Goal: Task Accomplishment & Management: Complete application form

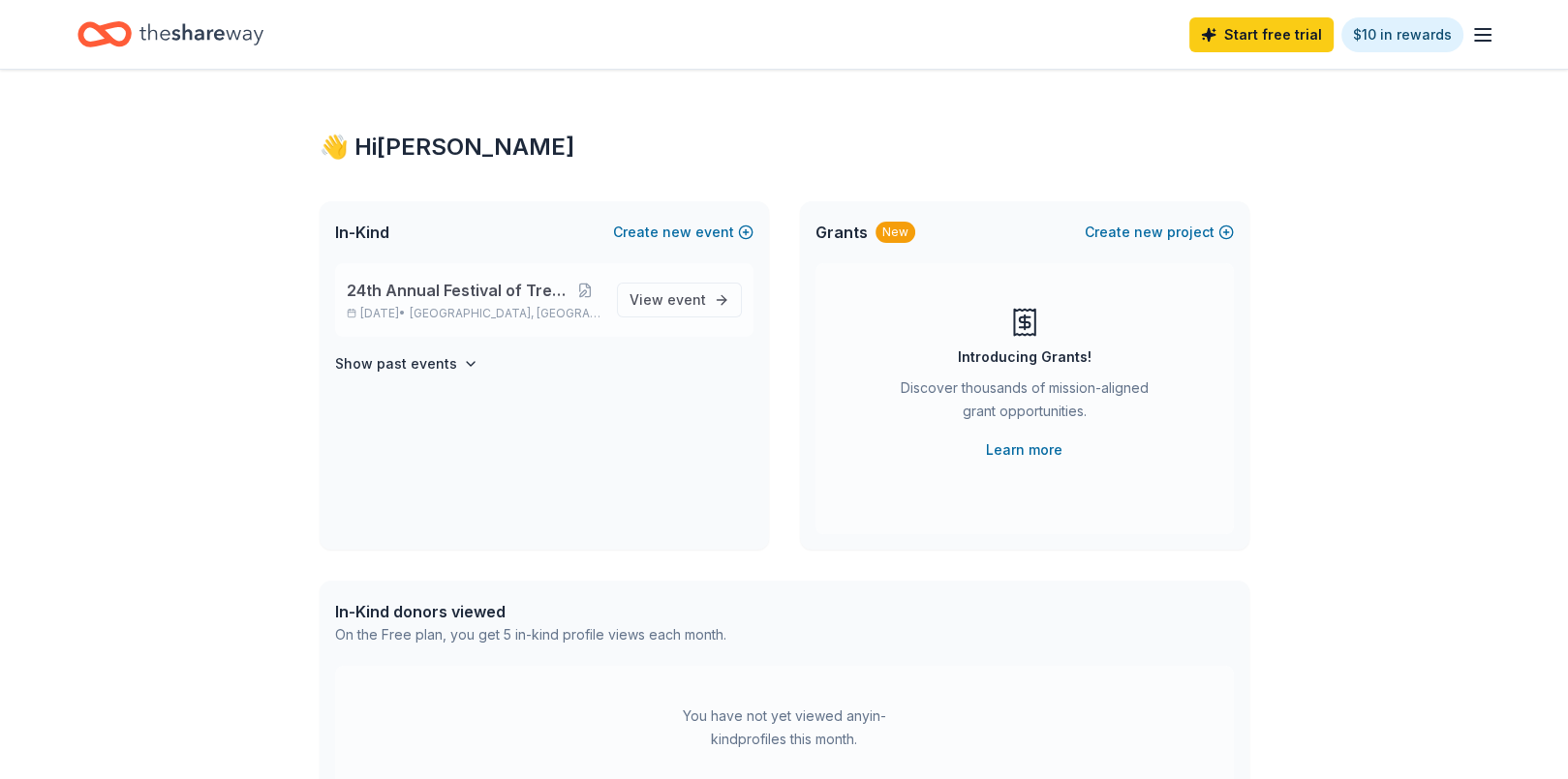
click at [434, 292] on span "24th Annual Festival of Trees Gala" at bounding box center [457, 290] width 222 height 23
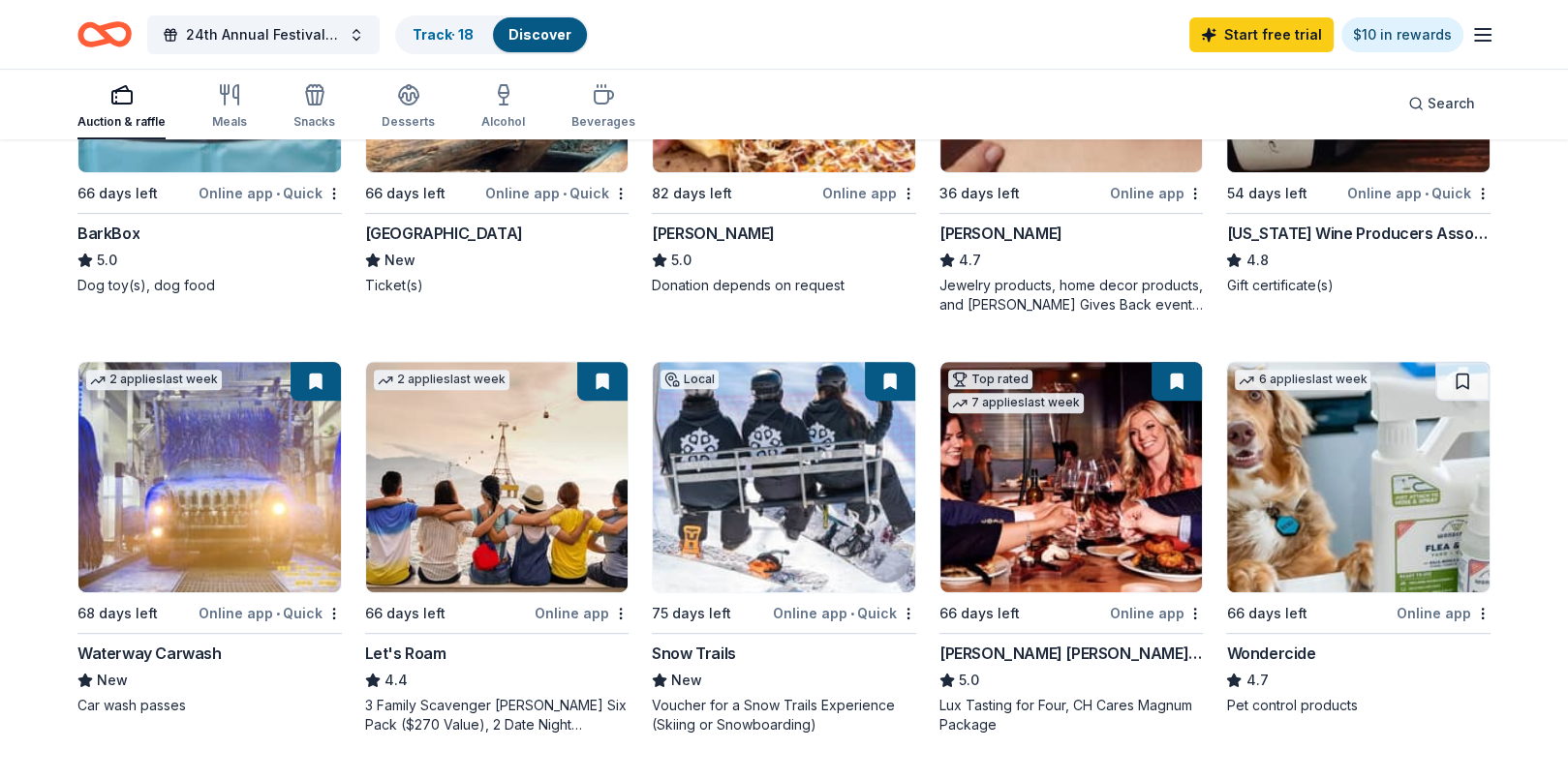
scroll to position [518, 0]
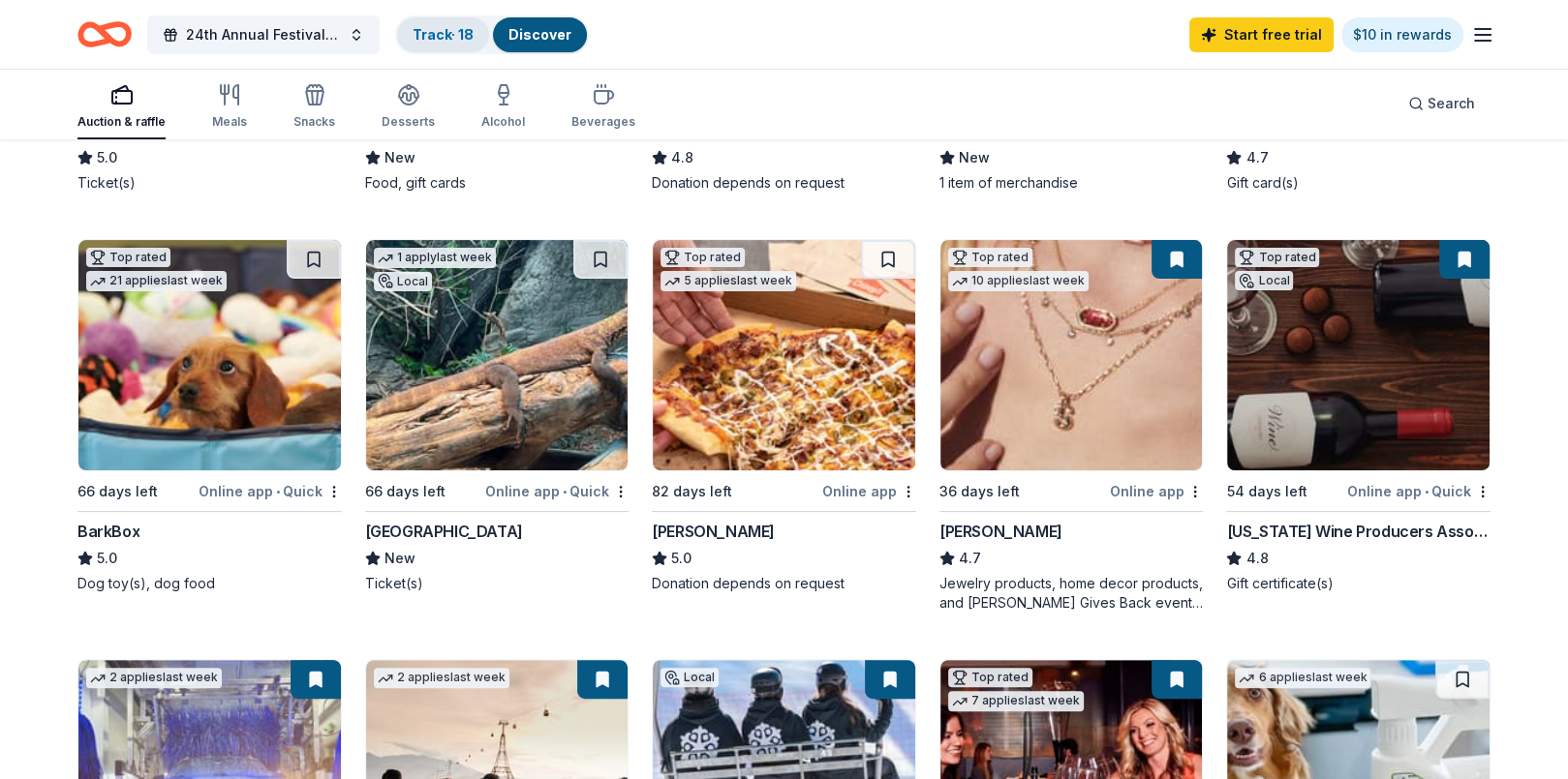
click at [440, 34] on link "Track · 18" at bounding box center [443, 34] width 61 height 17
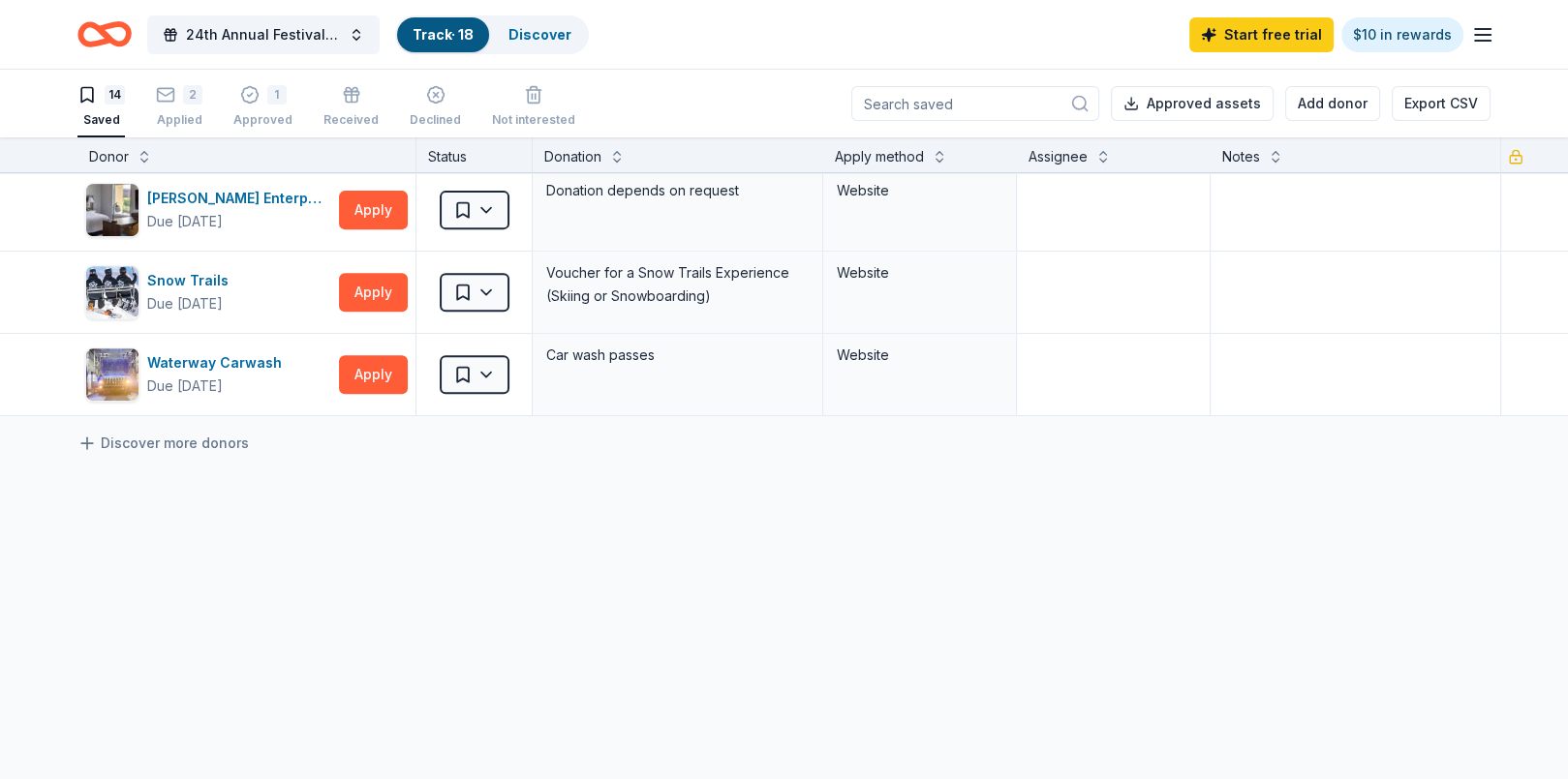
scroll to position [936, 0]
click at [275, 87] on div "1" at bounding box center [277, 95] width 20 height 20
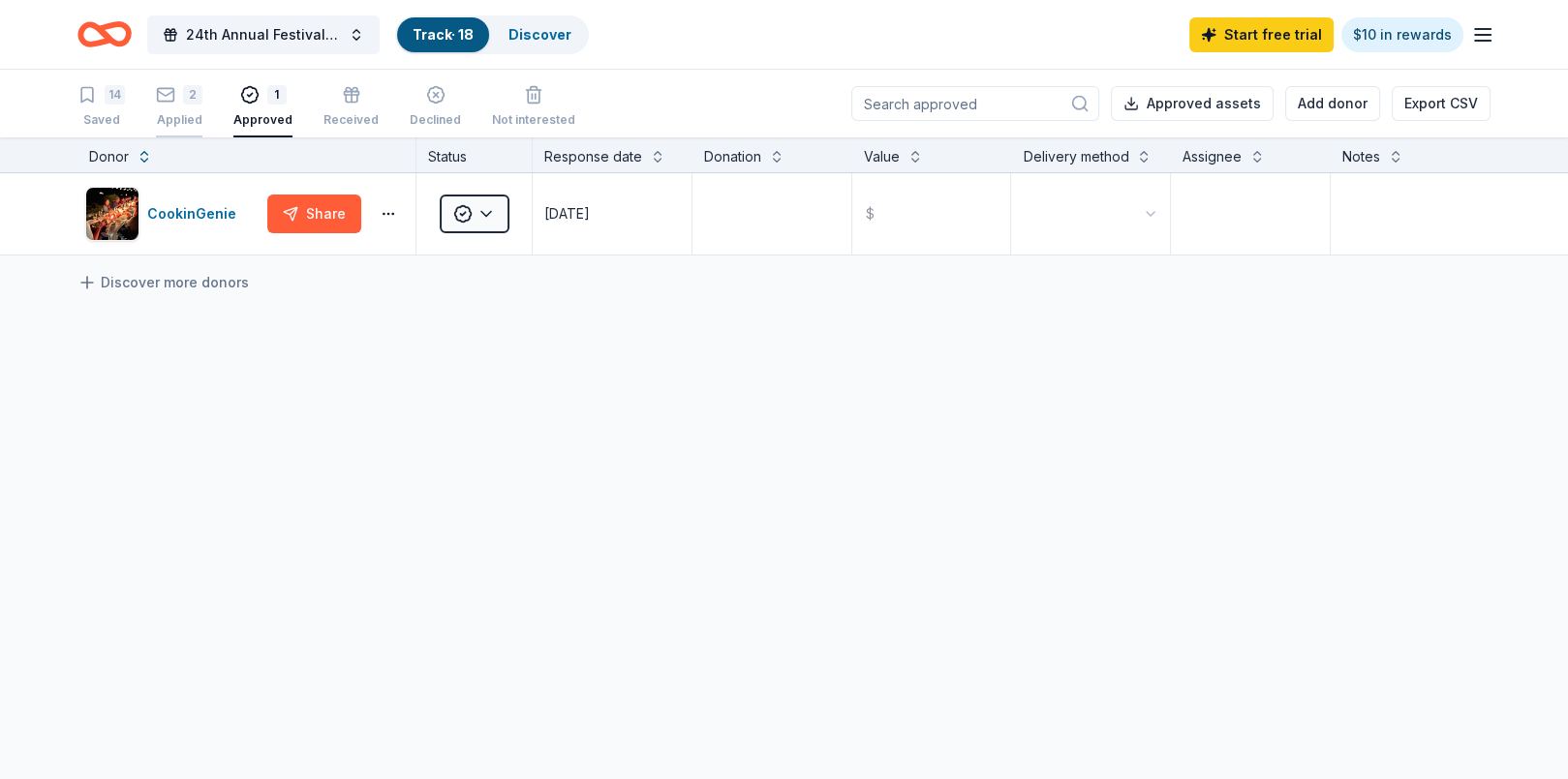
click at [183, 106] on div "2 Applied" at bounding box center [178, 106] width 47 height 43
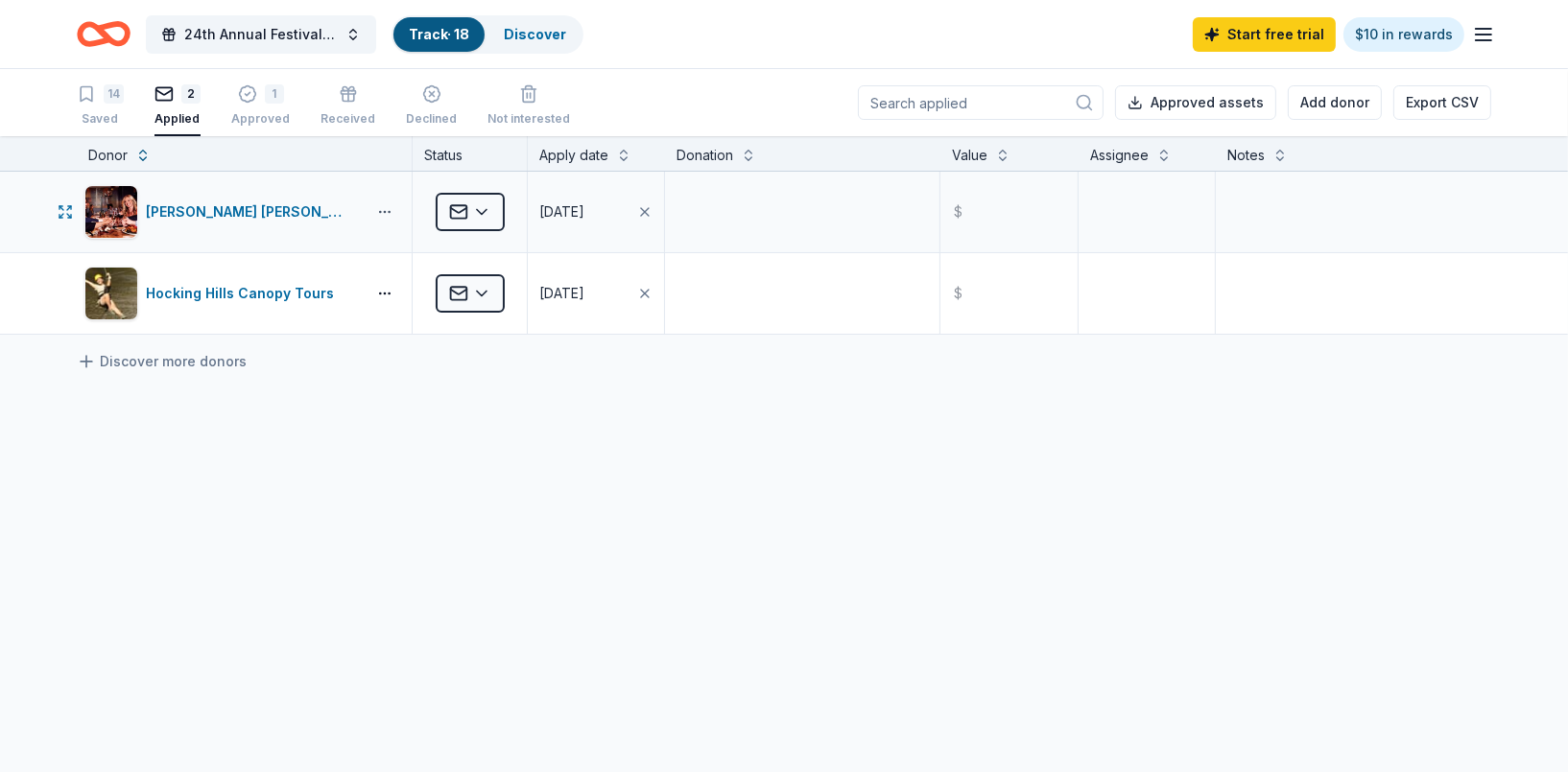
click at [383, 216] on html "24th Annual Festival of Trees Gala Track · 18 Discover Start free trial $10 in …" at bounding box center [784, 386] width 1568 height 772
click at [262, 112] on html "24th Annual Festival of Trees Gala Track · 18 Discover Start free trial $10 in …" at bounding box center [784, 386] width 1568 height 772
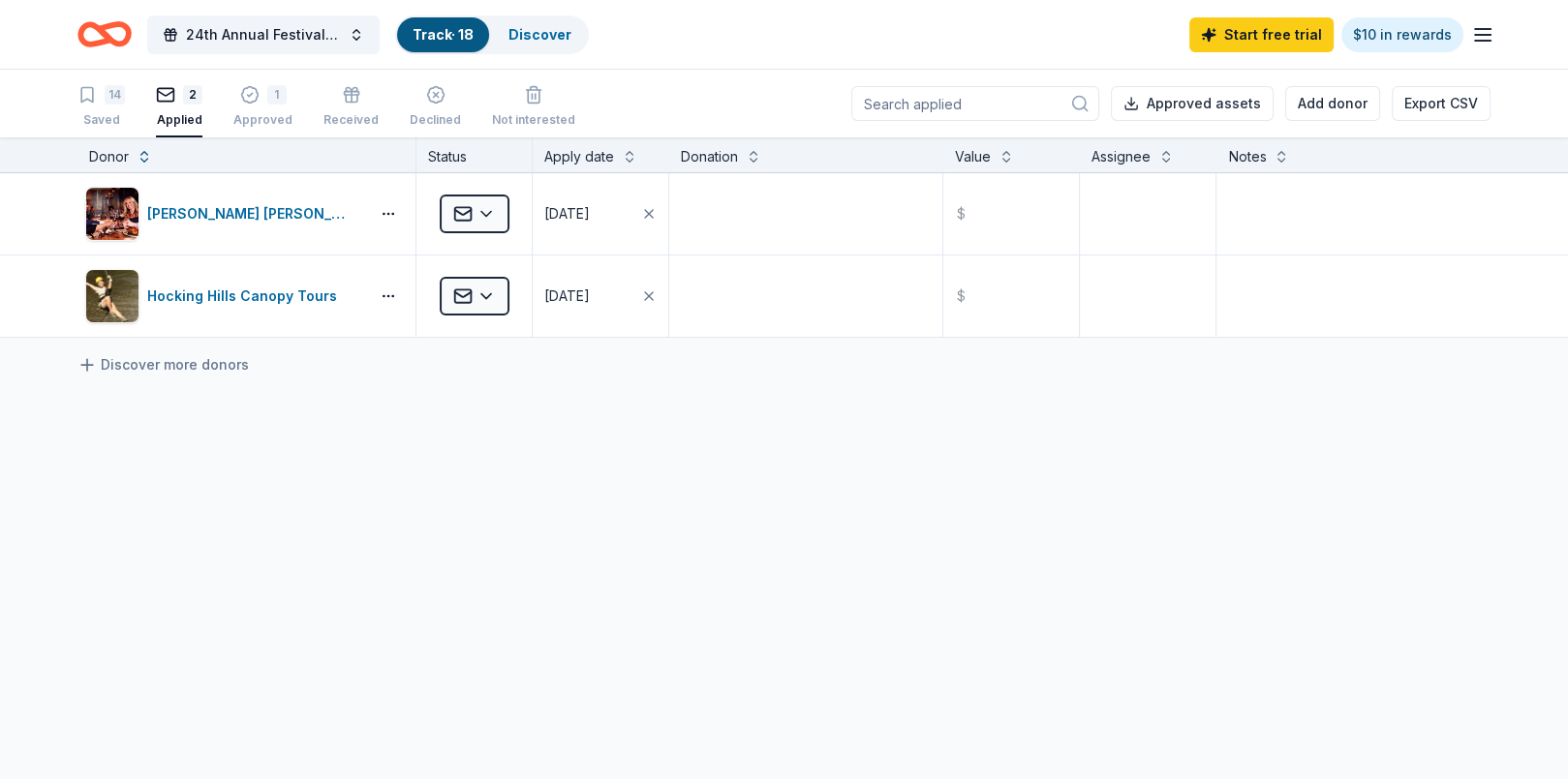
click at [264, 113] on div "Approved" at bounding box center [263, 120] width 59 height 16
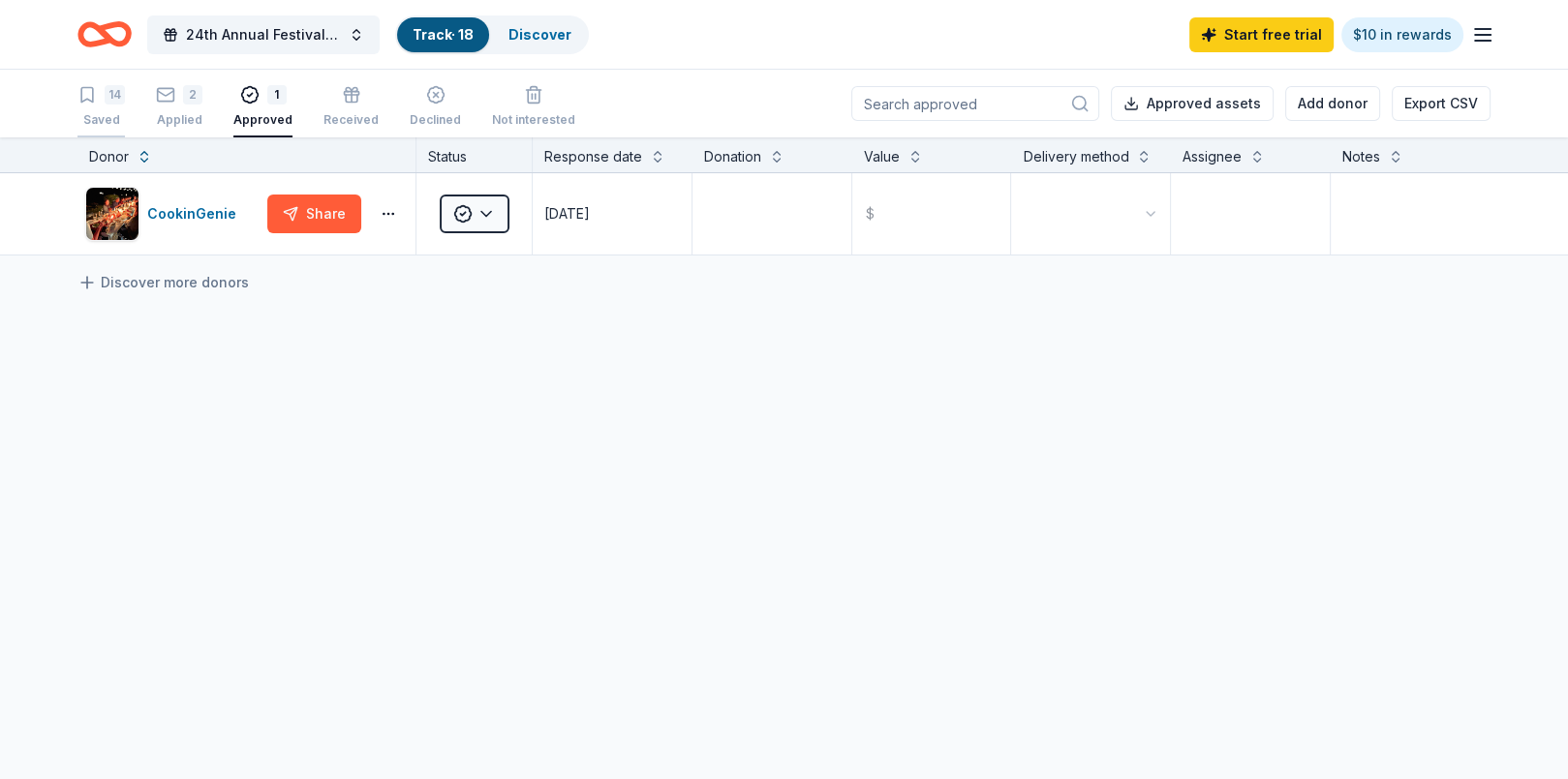
click at [110, 116] on div "Saved" at bounding box center [101, 120] width 48 height 16
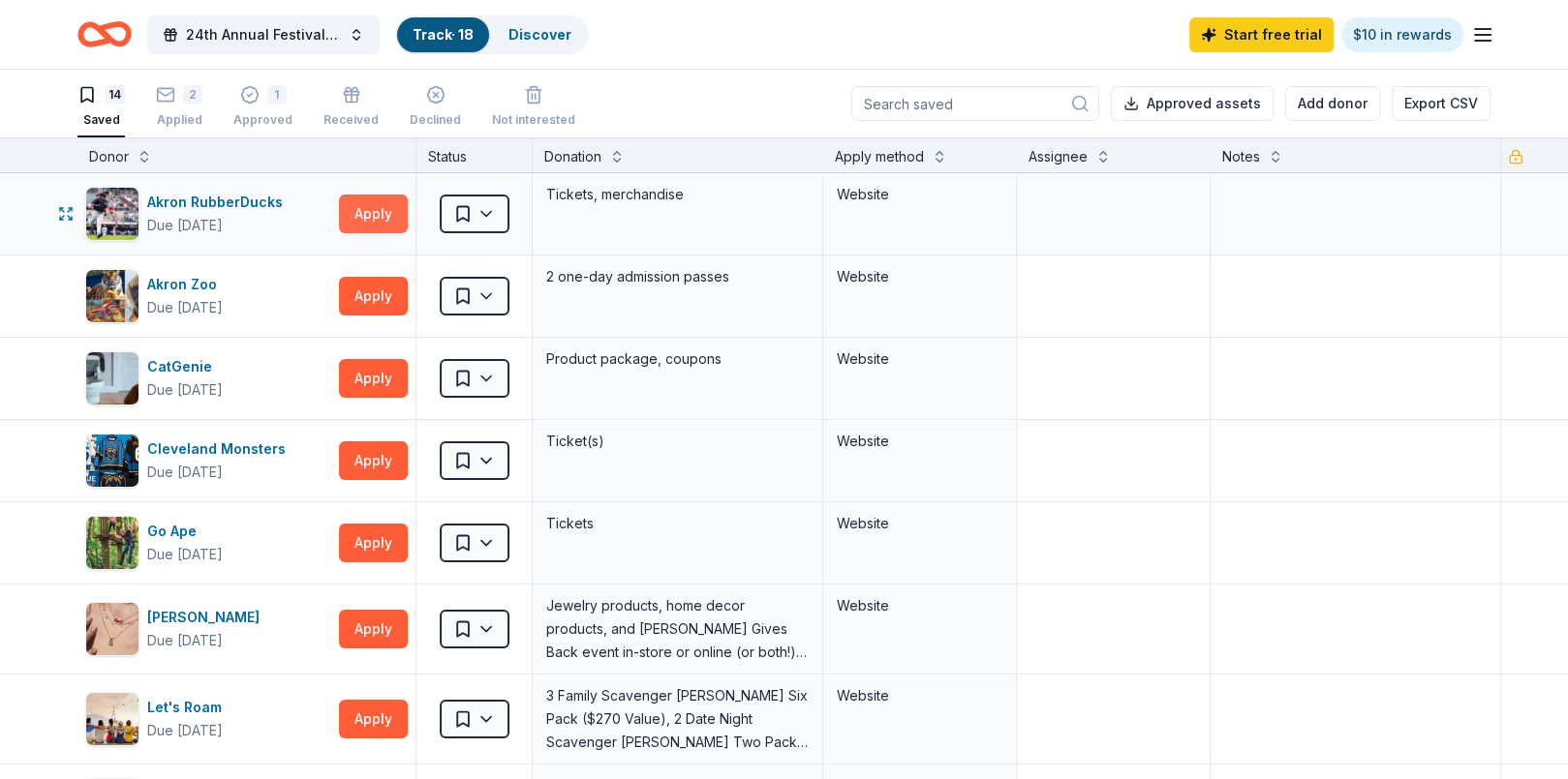
click at [371, 213] on button "Apply" at bounding box center [372, 214] width 68 height 39
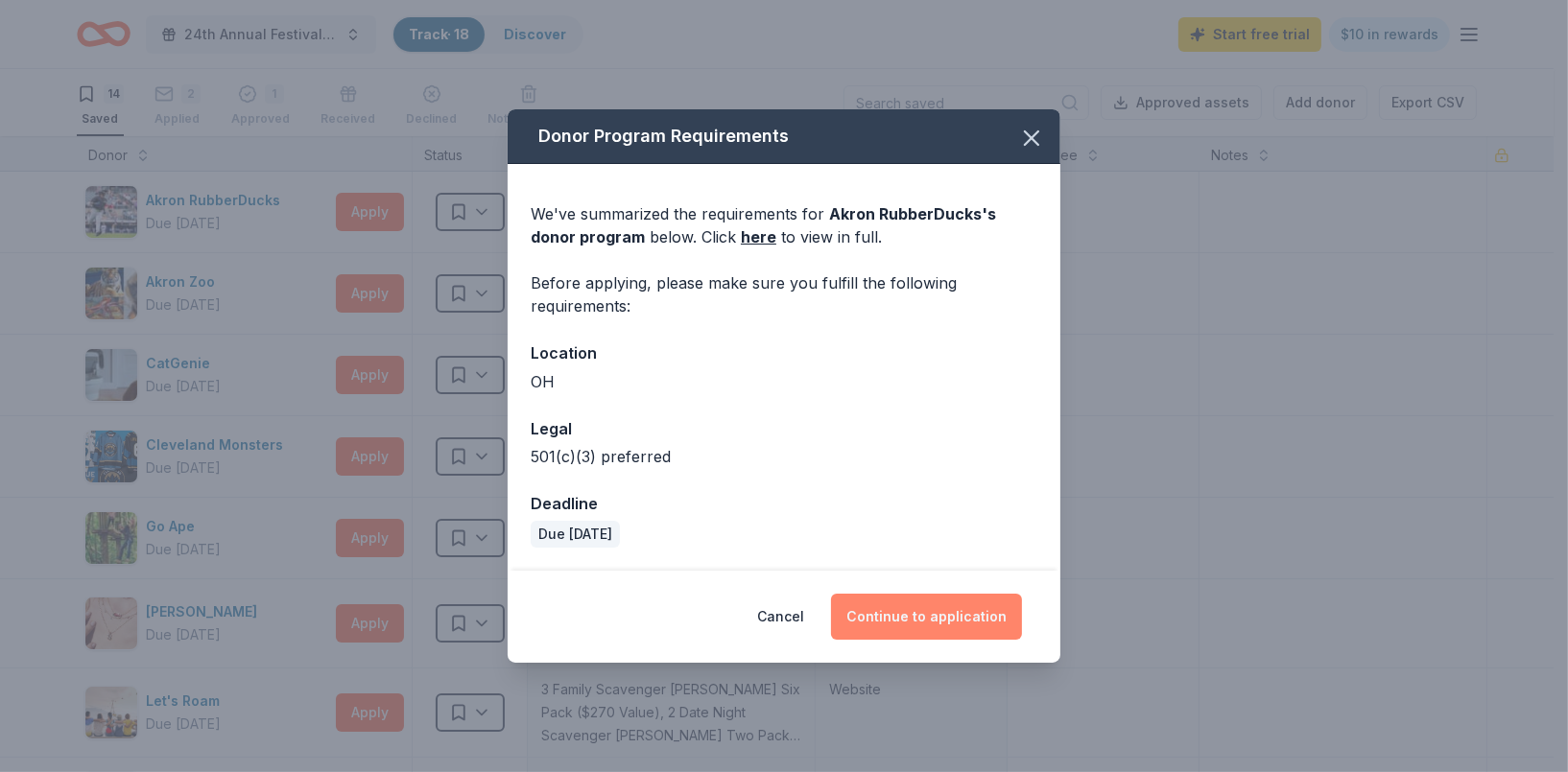
click at [876, 624] on button "Continue to application" at bounding box center [926, 617] width 191 height 46
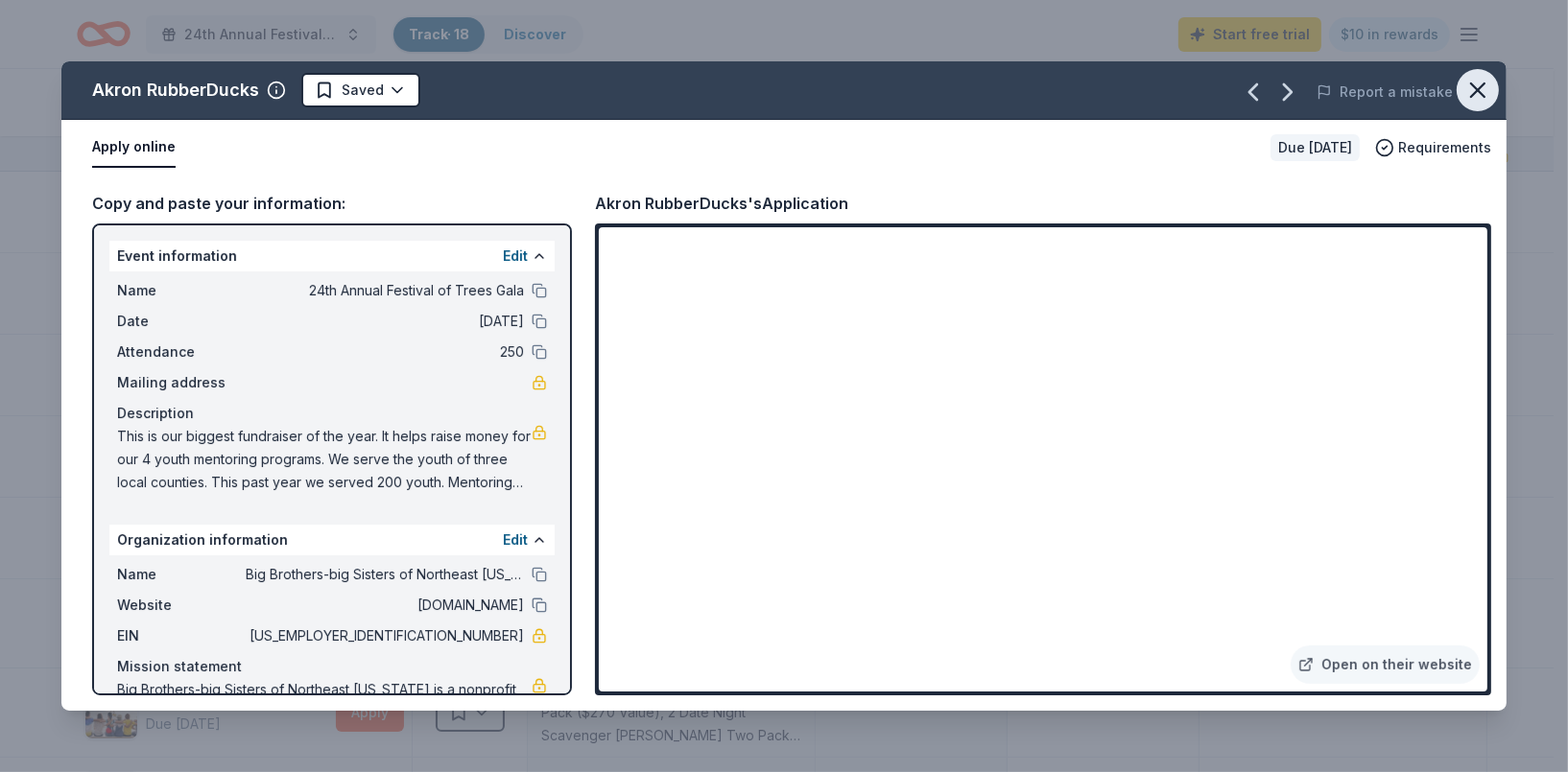
click at [1485, 89] on icon "button" at bounding box center [1478, 89] width 26 height 26
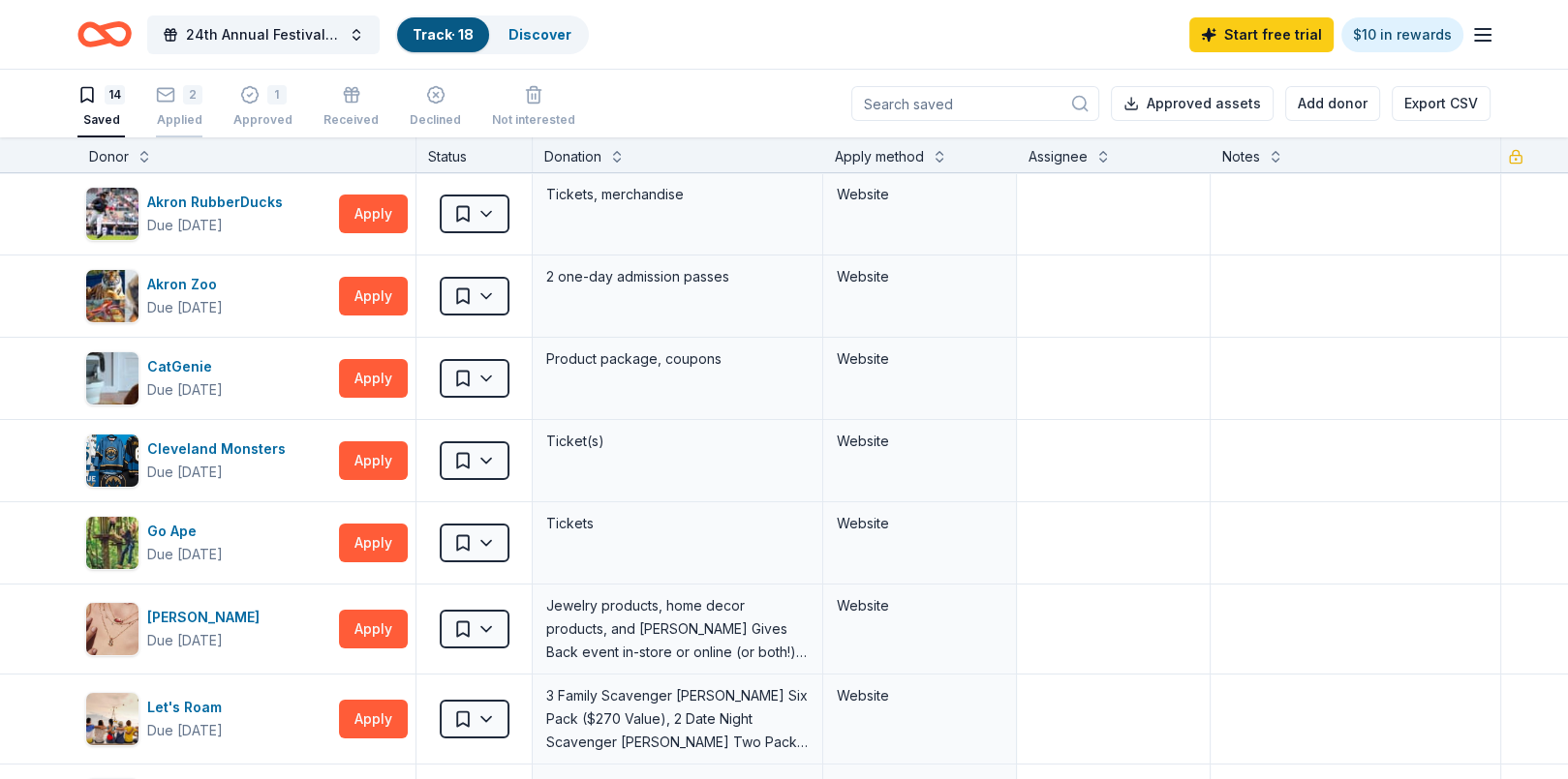
click at [181, 111] on div "2 Applied" at bounding box center [178, 106] width 47 height 43
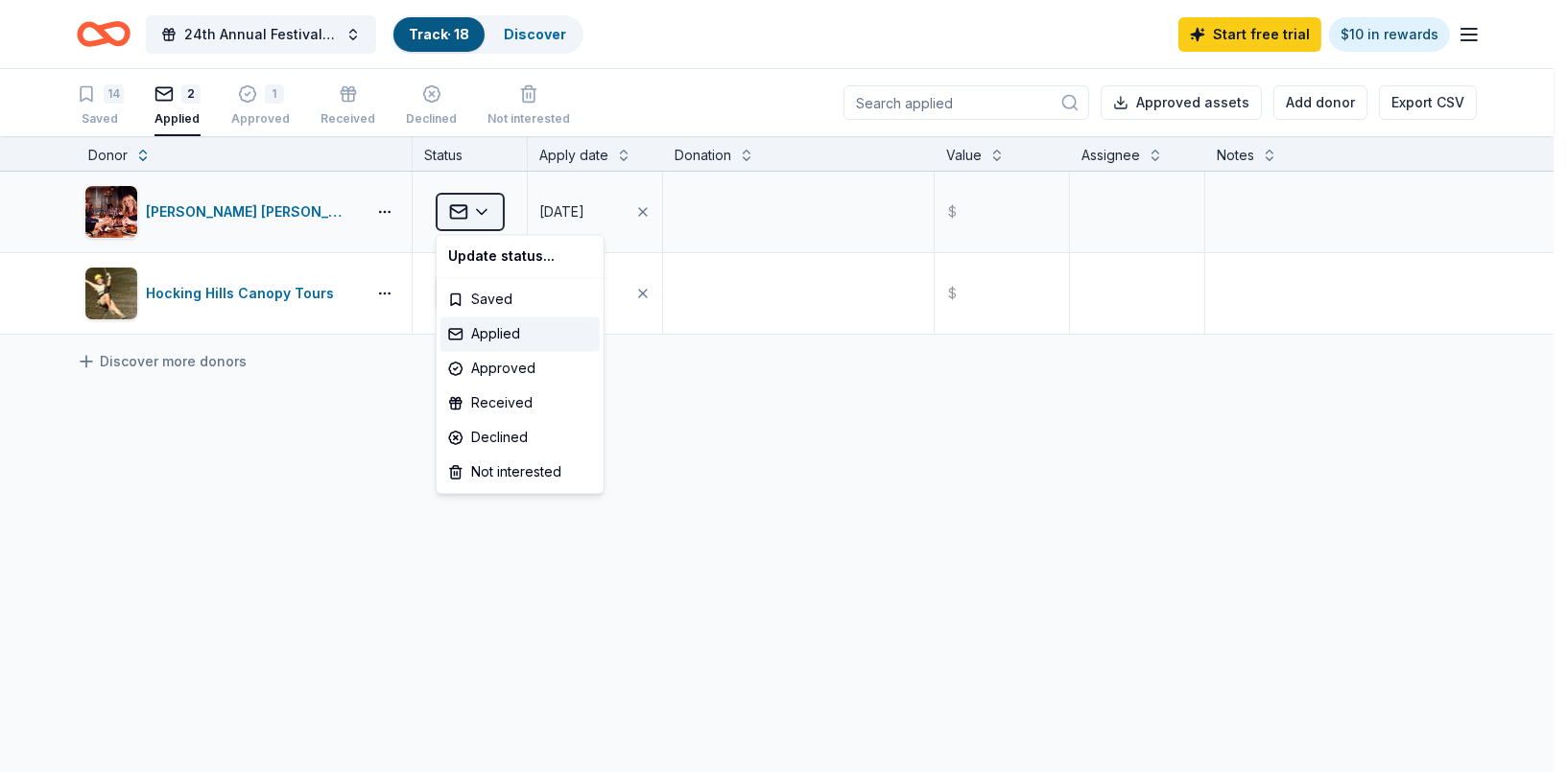
click at [484, 213] on html "24th Annual Festival of Trees Gala Track · 18 Discover Start free trial $10 in …" at bounding box center [784, 386] width 1568 height 772
click at [351, 374] on html "24th Annual Festival of Trees Gala Track · 18 Discover Start free trial $10 in …" at bounding box center [784, 386] width 1568 height 772
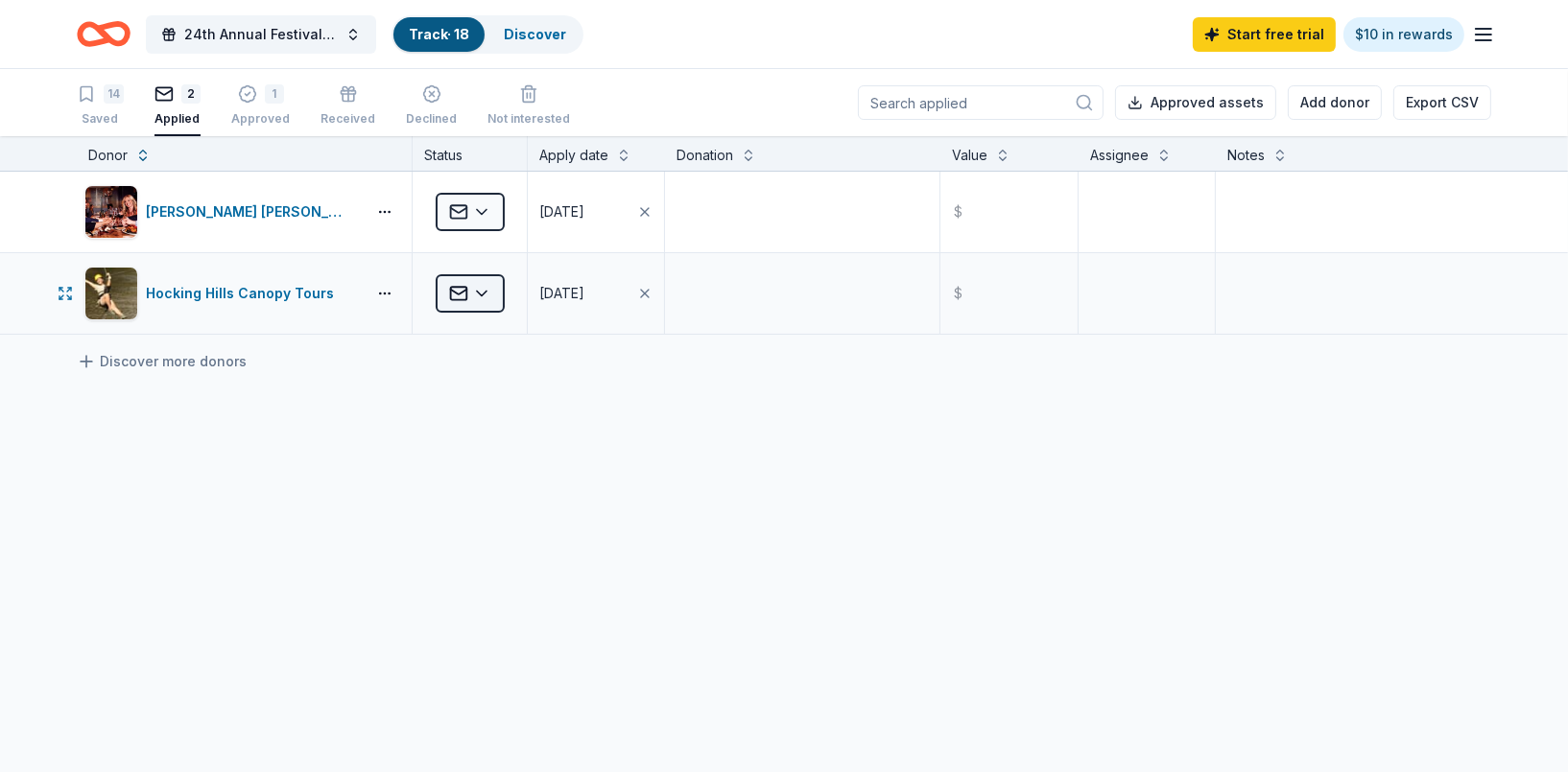
click at [490, 291] on html "24th Annual Festival of Trees Gala Track · 18 Discover Start free trial $10 in …" at bounding box center [784, 386] width 1568 height 772
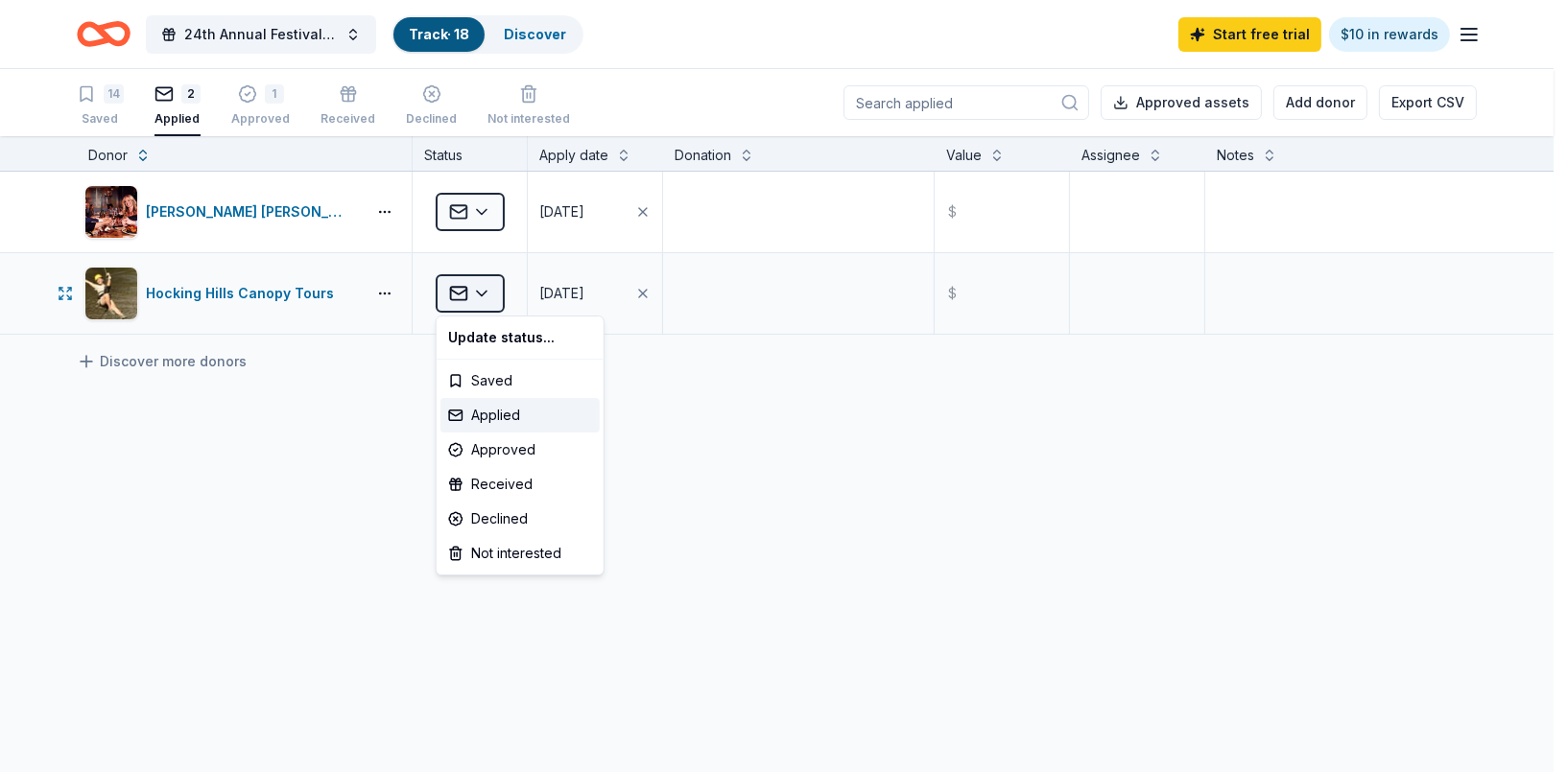
click at [490, 291] on html "24th Annual Festival of Trees Gala Track · 18 Discover Start free trial $10 in …" at bounding box center [784, 386] width 1568 height 772
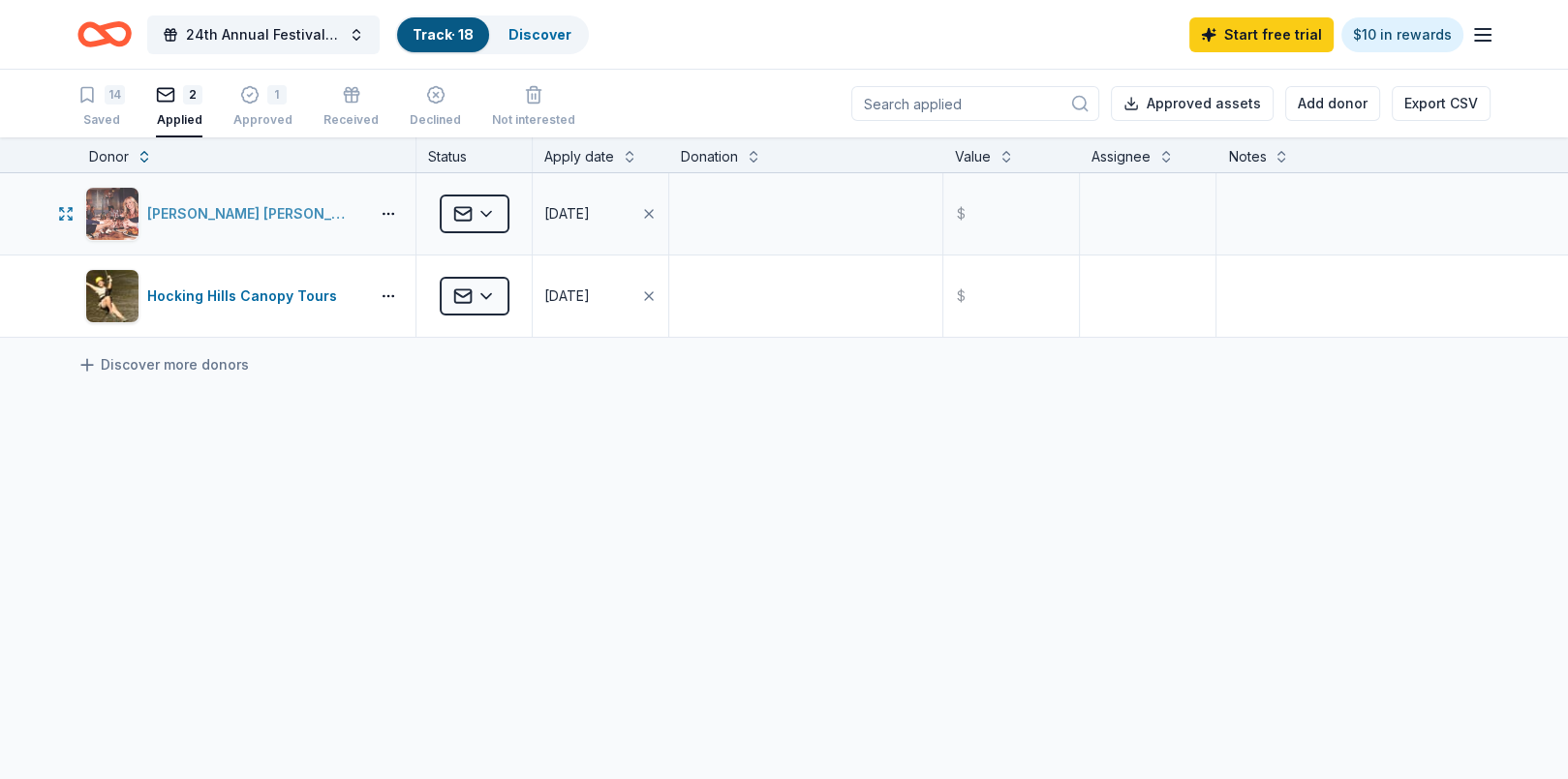
click at [281, 217] on div "[PERSON_NAME] [PERSON_NAME] Winery and Restaurants" at bounding box center [254, 213] width 214 height 23
